Goal: Communication & Community: Answer question/provide support

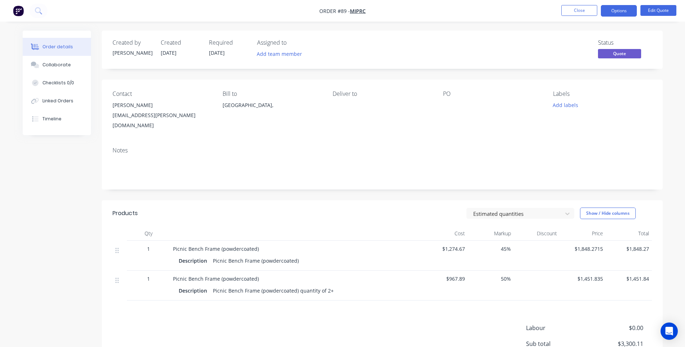
click at [544, 49] on div "Status Quote" at bounding box center [490, 49] width 323 height 21
click at [620, 10] on button "Options" at bounding box center [619, 11] width 36 height 12
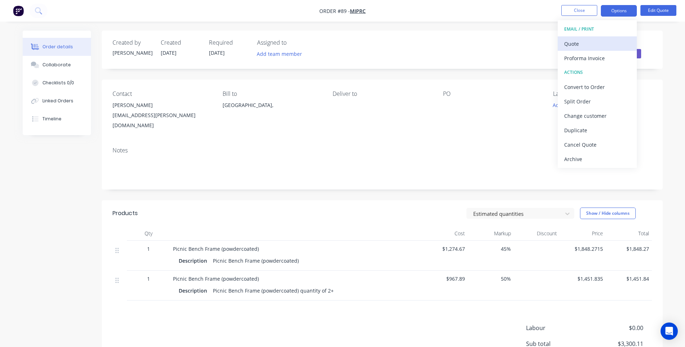
click at [588, 46] on div "Quote" at bounding box center [598, 44] width 66 height 10
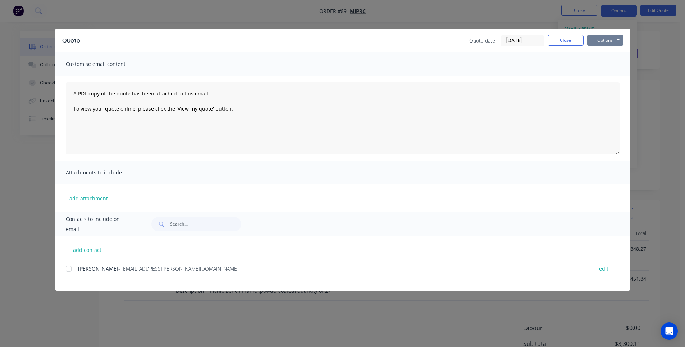
click at [599, 40] on button "Options" at bounding box center [606, 40] width 36 height 11
click at [610, 54] on button "Preview" at bounding box center [611, 53] width 46 height 12
click at [598, 35] on button "Options" at bounding box center [606, 40] width 36 height 11
click at [615, 64] on button "Print" at bounding box center [611, 65] width 46 height 12
click at [136, 270] on span "- [EMAIL_ADDRESS][PERSON_NAME][DOMAIN_NAME]" at bounding box center [178, 268] width 120 height 7
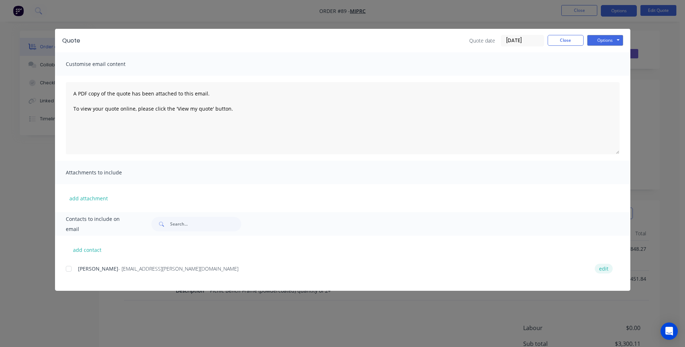
click at [598, 265] on button "edit" at bounding box center [604, 268] width 18 height 10
select select "AU"
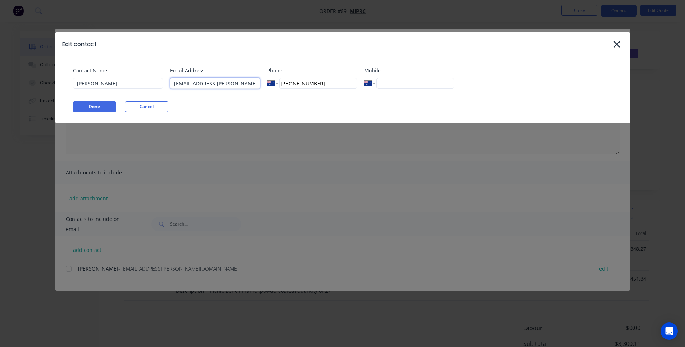
drag, startPoint x: 238, startPoint y: 84, endPoint x: 18, endPoint y: 64, distance: 221.1
click at [18, 64] on div "Edit contact Contact Name [PERSON_NAME] Email Address [EMAIL_ADDRESS][PERSON_NA…" at bounding box center [342, 173] width 685 height 347
paste input "debrabell"
type input "[EMAIL_ADDRESS][PERSON_NAME][DOMAIN_NAME]"
click at [322, 86] on input "[PHONE_NUMBER]" at bounding box center [318, 83] width 77 height 11
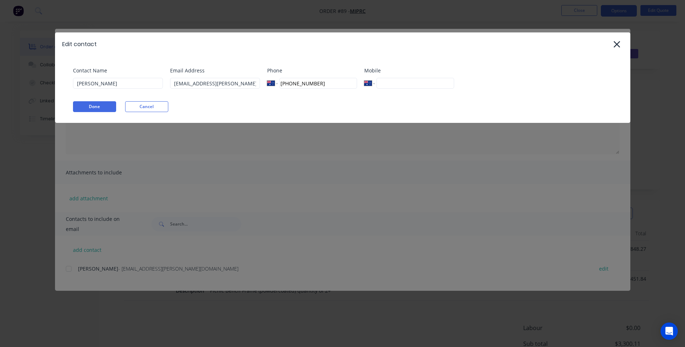
drag, startPoint x: 333, startPoint y: 86, endPoint x: 187, endPoint y: 71, distance: 146.8
click at [187, 71] on div "Contact Name [PERSON_NAME] Email Address [EMAIL_ADDRESS][PERSON_NAME][DOMAIN_NA…" at bounding box center [346, 80] width 547 height 27
click at [311, 92] on div "Phone International [GEOGRAPHIC_DATA] [GEOGRAPHIC_DATA] [GEOGRAPHIC_DATA] [GEOG…" at bounding box center [312, 80] width 90 height 27
click at [98, 103] on button "Done" at bounding box center [94, 106] width 43 height 11
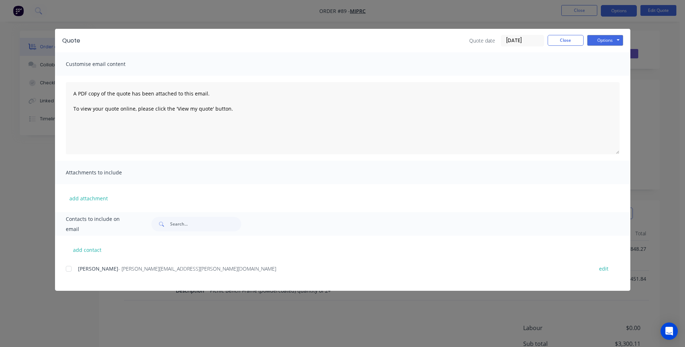
drag, startPoint x: 63, startPoint y: 272, endPoint x: 67, endPoint y: 272, distance: 4.0
click at [63, 272] on div "add contact [PERSON_NAME] - [EMAIL_ADDRESS][PERSON_NAME][DOMAIN_NAME] edit" at bounding box center [343, 262] width 576 height 55
click at [70, 272] on div at bounding box center [69, 268] width 14 height 14
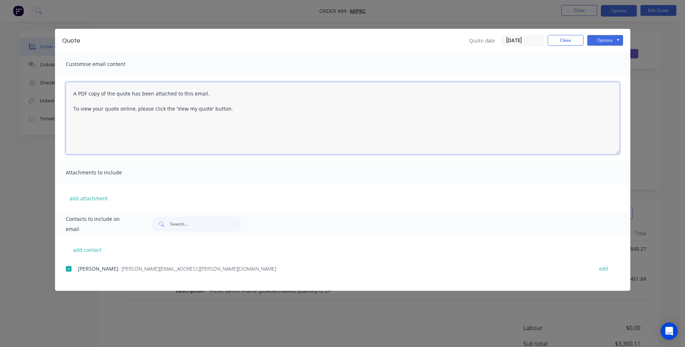
click at [75, 94] on textarea "A PDF copy of the quote has been attached to this email. To view your quote onl…" at bounding box center [343, 118] width 554 height 72
drag, startPoint x: 71, startPoint y: 91, endPoint x: 123, endPoint y: 91, distance: 52.9
click at [71, 91] on textarea "A PDF copy of the quote has been attached to this email. To view your quote onl…" at bounding box center [343, 118] width 554 height 72
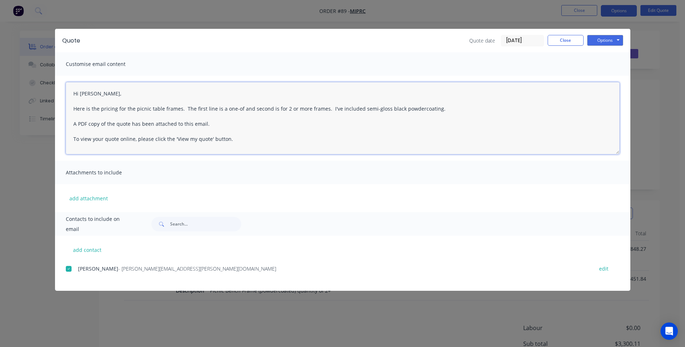
click at [349, 142] on textarea "Hi [PERSON_NAME], Here is the pricing for the picnic table frames. The first li…" at bounding box center [343, 118] width 554 height 72
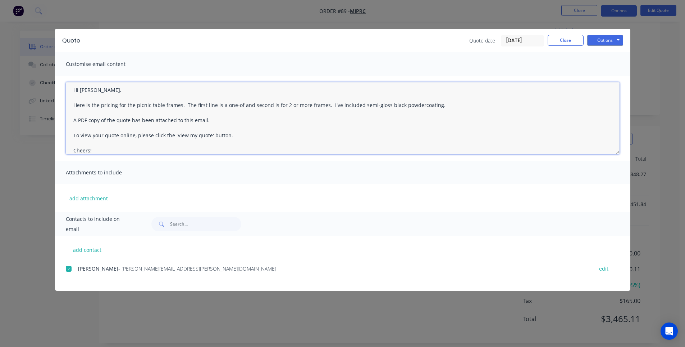
scroll to position [11, 0]
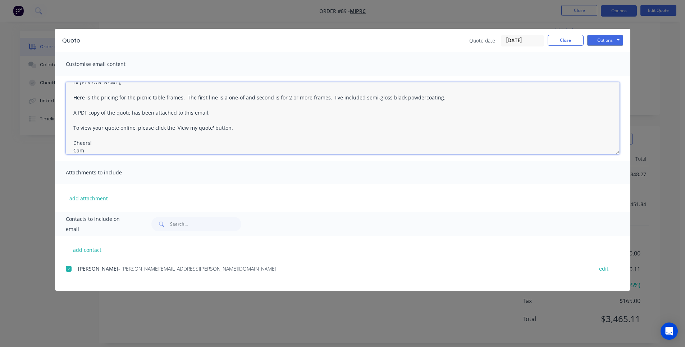
type textarea "Hi [PERSON_NAME], Here is the pricing for the picnic table frames. The first li…"
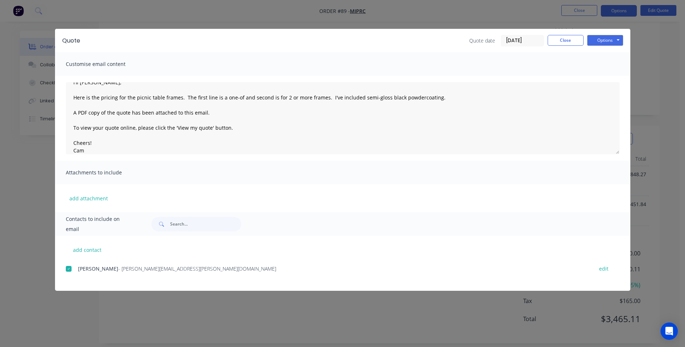
click at [99, 228] on span "Contacts to include on email" at bounding box center [100, 224] width 68 height 20
click at [611, 43] on button "Options" at bounding box center [606, 40] width 36 height 11
click at [616, 77] on button "Email" at bounding box center [611, 77] width 46 height 12
click at [575, 38] on button "Close" at bounding box center [566, 40] width 36 height 11
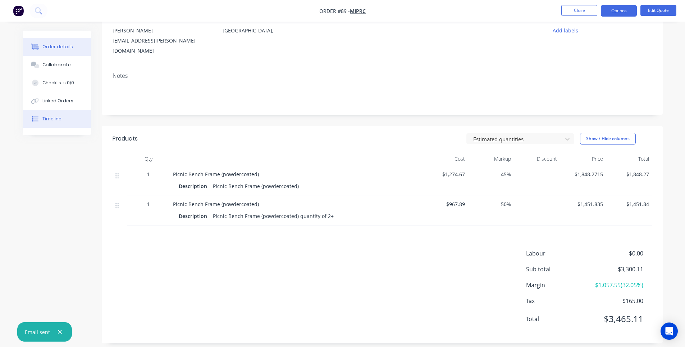
click at [58, 124] on button "Timeline" at bounding box center [57, 119] width 68 height 18
